Goal: Use online tool/utility: Utilize a website feature to perform a specific function

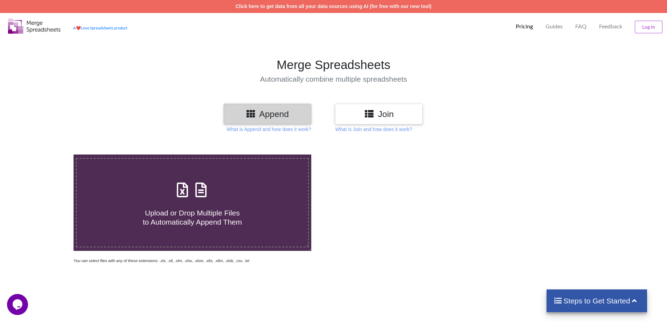
click at [219, 193] on div "Upload or Drop Multiple Files to Automatically Append Them" at bounding box center [192, 202] width 231 height 47
click at [48, 154] on input "Upload or Drop Multiple Files to Automatically Append Them" at bounding box center [48, 154] width 0 height 0
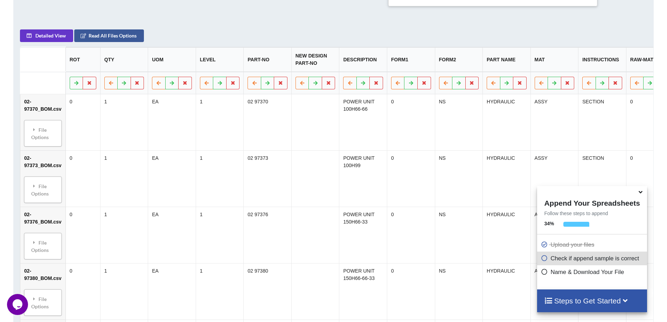
scroll to position [216, 0]
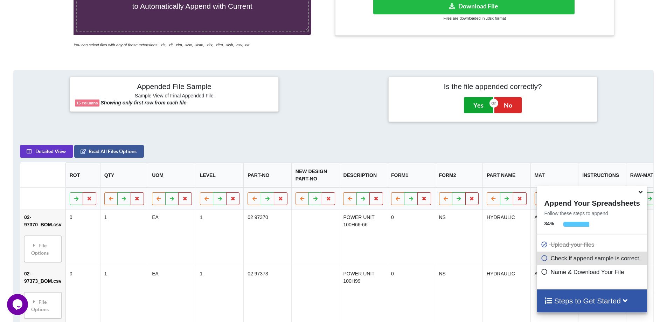
click at [481, 109] on button "Yes" at bounding box center [478, 105] width 29 height 16
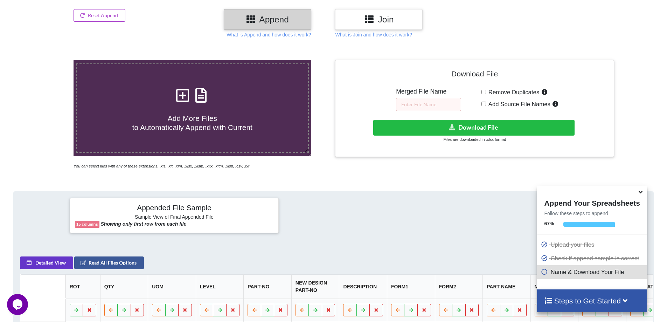
scroll to position [84, 0]
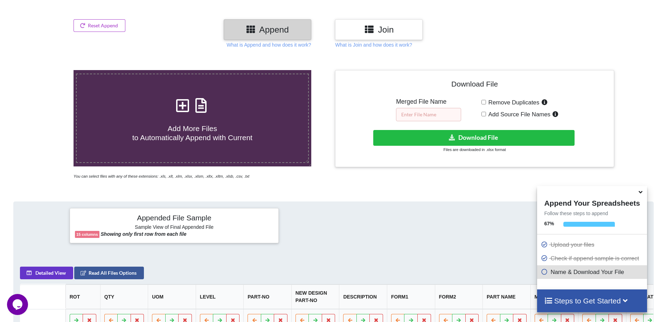
click at [431, 109] on input "text" at bounding box center [428, 114] width 65 height 13
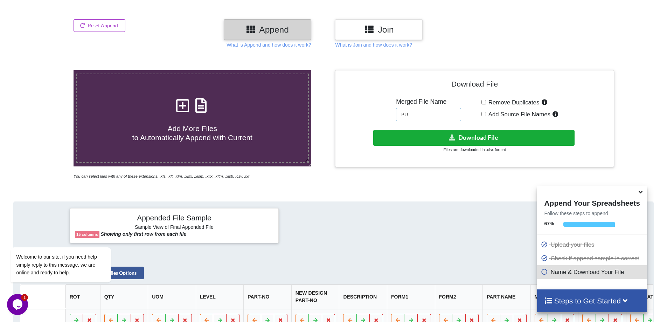
type input "PU"
click at [477, 138] on button "Download File" at bounding box center [473, 138] width 201 height 16
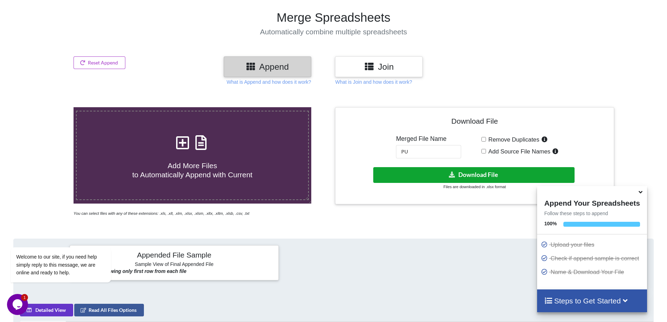
scroll to position [14, 0]
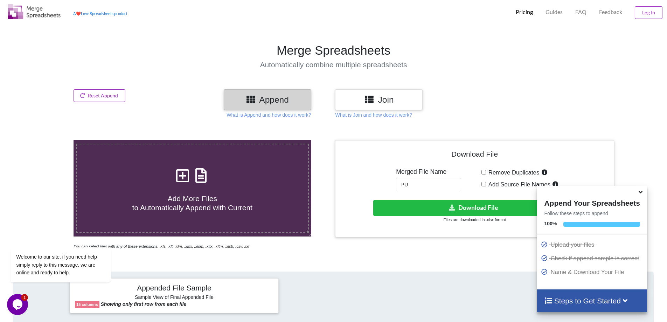
drag, startPoint x: 86, startPoint y: 88, endPoint x: 84, endPoint y: 91, distance: 3.7
click at [84, 91] on button "Reset Append" at bounding box center [100, 95] width 52 height 13
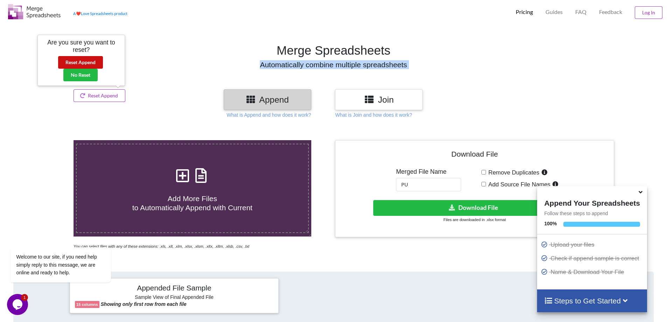
click at [77, 58] on button "Reset Append" at bounding box center [80, 62] width 45 height 13
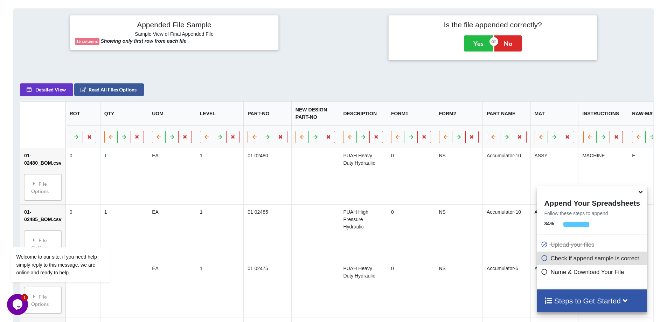
scroll to position [286, 0]
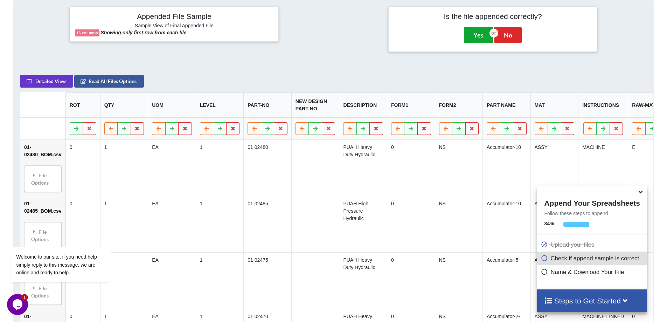
click at [479, 36] on button "Yes" at bounding box center [478, 35] width 29 height 16
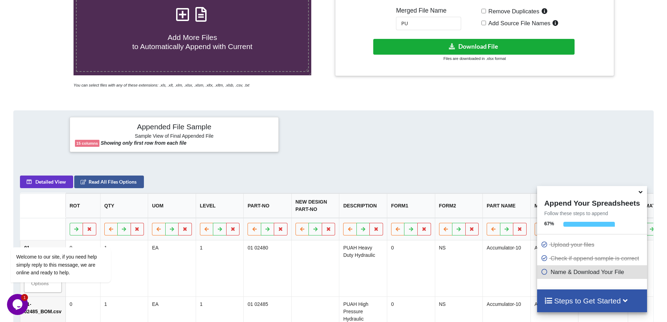
scroll to position [154, 0]
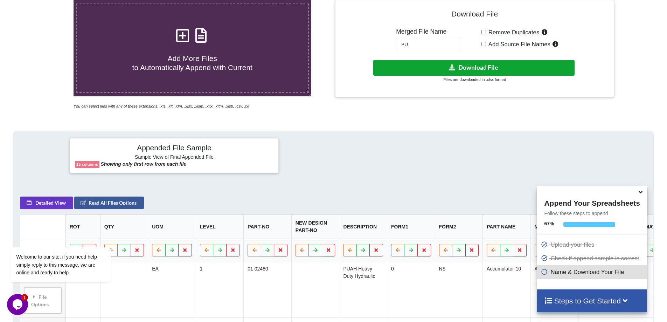
click at [441, 65] on button "Download File" at bounding box center [473, 68] width 201 height 16
